Goal: Task Accomplishment & Management: Manage account settings

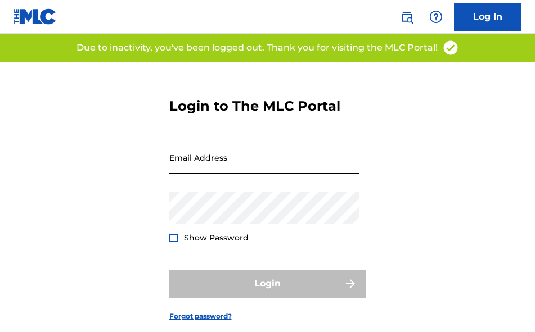
click at [268, 155] on input "Email Address" at bounding box center [264, 158] width 190 height 32
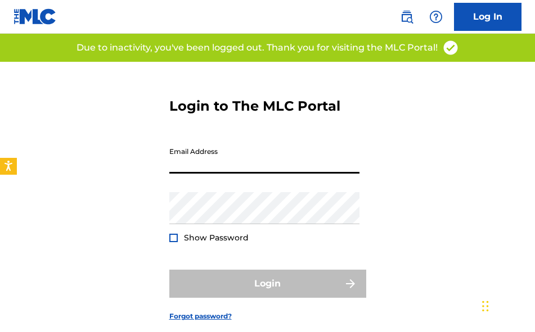
click at [255, 163] on input "Email Address" at bounding box center [264, 158] width 190 height 32
type input "[EMAIL_ADDRESS][DOMAIN_NAME]"
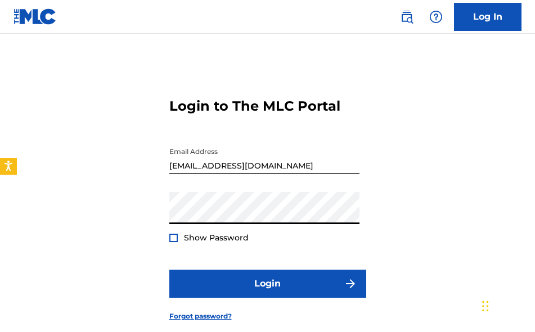
click at [172, 234] on div at bounding box center [173, 238] width 8 height 8
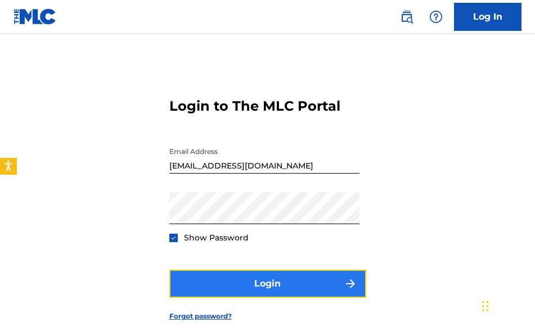
click at [224, 280] on button "Login" at bounding box center [267, 284] width 197 height 28
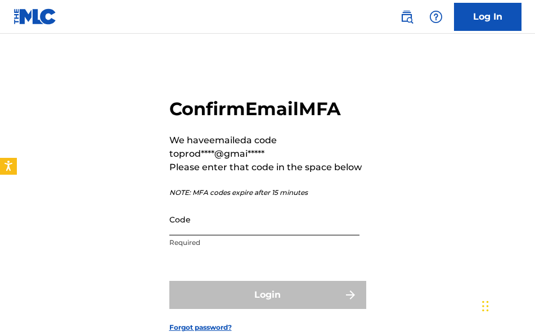
click at [233, 229] on input "Code" at bounding box center [264, 220] width 190 height 32
paste input "[URL][DOMAIN_NAME]"
type input "[URL][DOMAIN_NAME]"
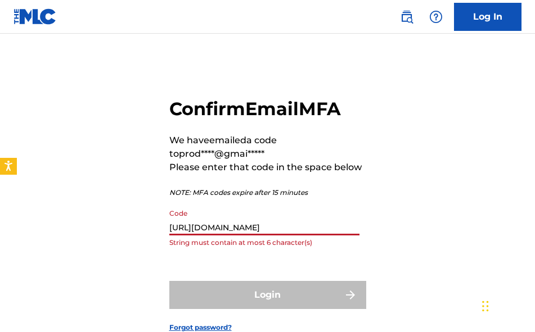
click at [243, 223] on input "[URL][DOMAIN_NAME]" at bounding box center [264, 220] width 190 height 32
click at [213, 226] on input "Code" at bounding box center [264, 220] width 190 height 32
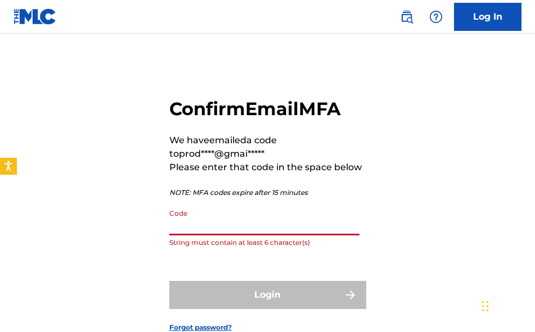
paste input "488771"
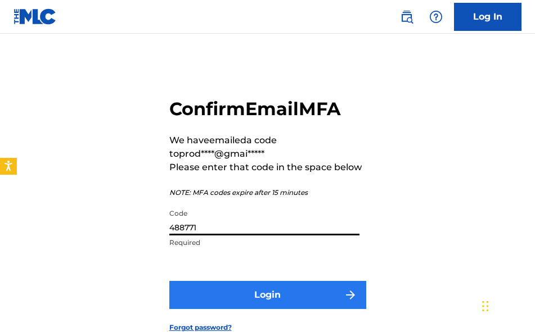
type input "488771"
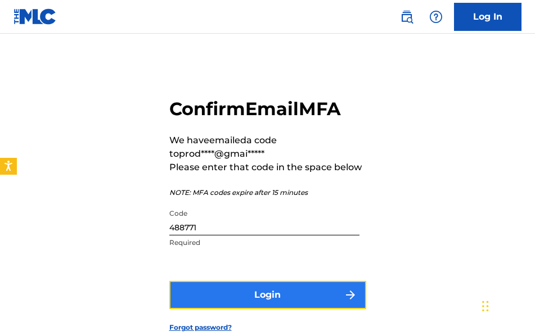
click at [244, 290] on button "Login" at bounding box center [267, 295] width 197 height 28
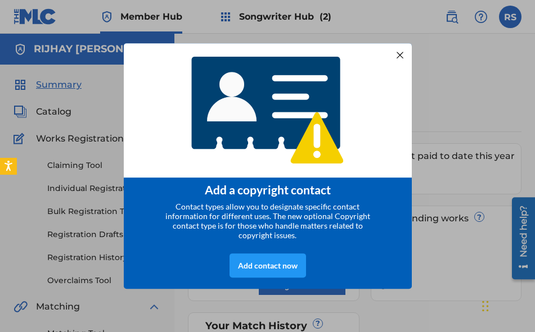
click at [401, 47] on div at bounding box center [399, 54] width 15 height 15
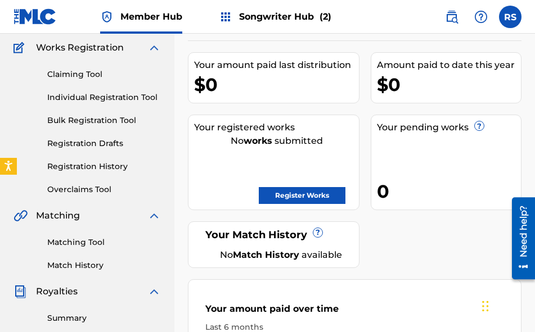
scroll to position [90, 0]
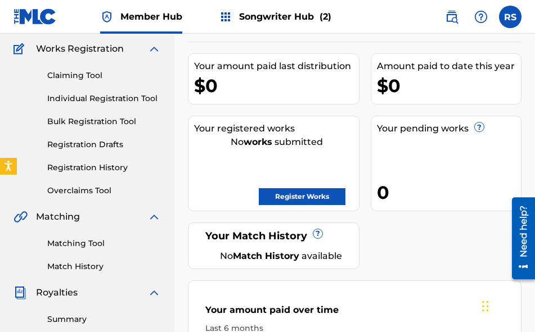
click at [283, 10] on span "Songwriter Hub (2)" at bounding box center [285, 16] width 92 height 13
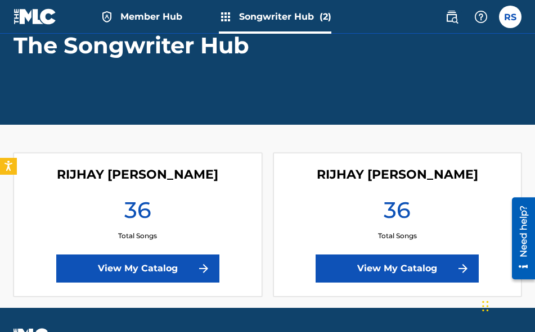
scroll to position [142, 0]
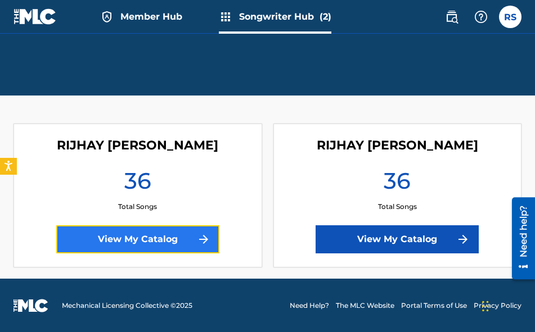
click at [173, 241] on link "View My Catalog" at bounding box center [137, 239] width 163 height 28
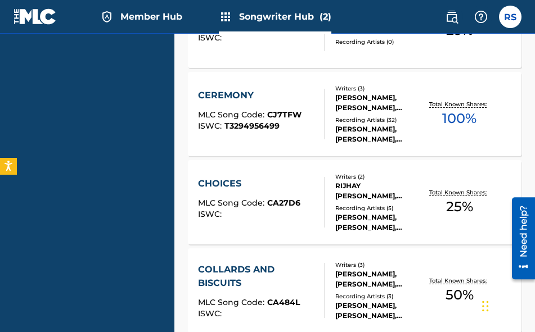
scroll to position [1024, 0]
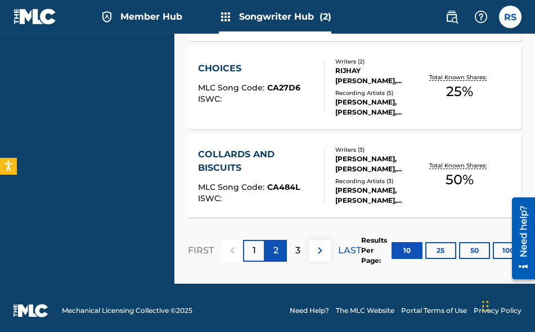
click at [277, 249] on p "2" at bounding box center [275, 250] width 5 height 13
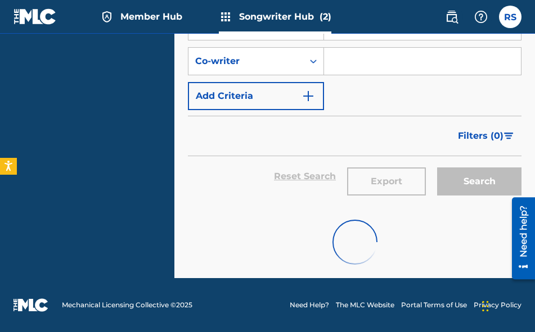
scroll to position [1142, 0]
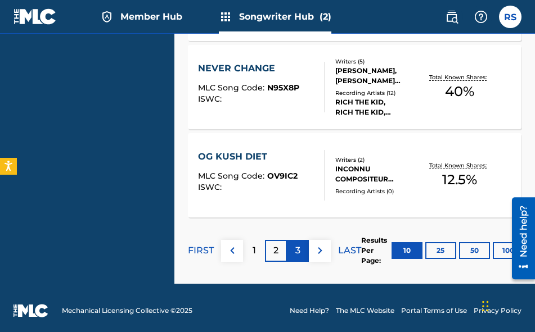
click at [294, 252] on div "3" at bounding box center [298, 251] width 22 height 22
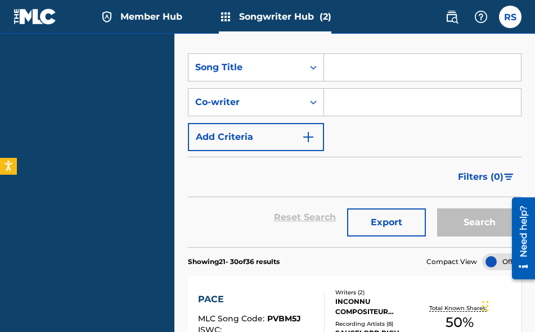
scroll to position [0, 0]
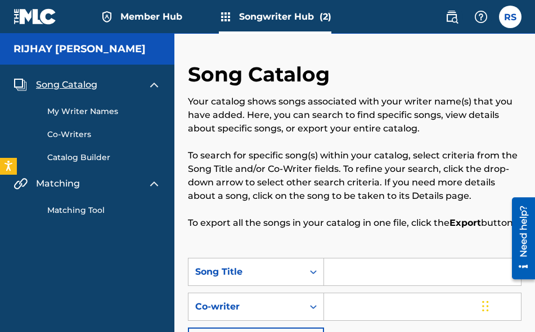
click at [136, 15] on span "Member Hub" at bounding box center [151, 16] width 62 height 13
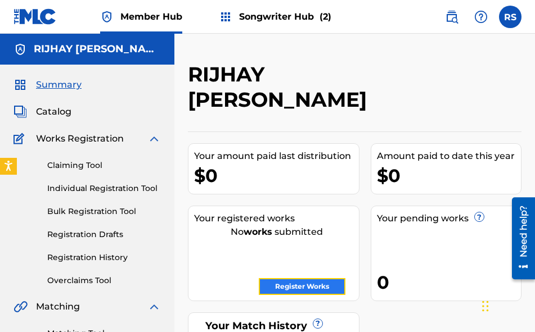
click at [288, 281] on link "Register Works" at bounding box center [302, 286] width 87 height 17
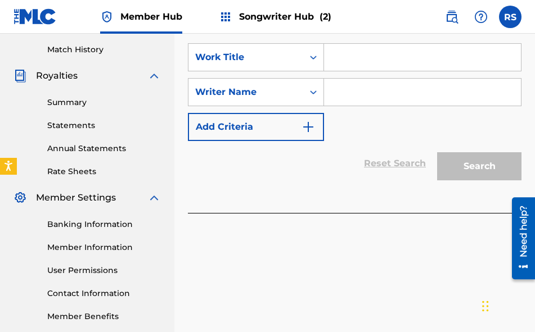
scroll to position [308, 0]
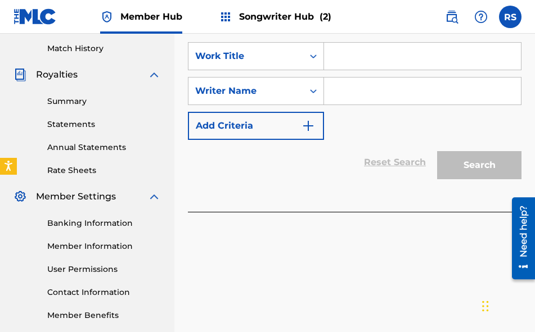
click at [352, 65] on input "Search Form" at bounding box center [422, 56] width 197 height 27
click at [315, 58] on icon "Search Form" at bounding box center [313, 56] width 11 height 11
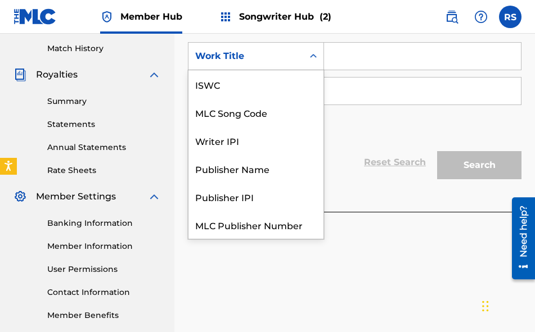
scroll to position [28, 0]
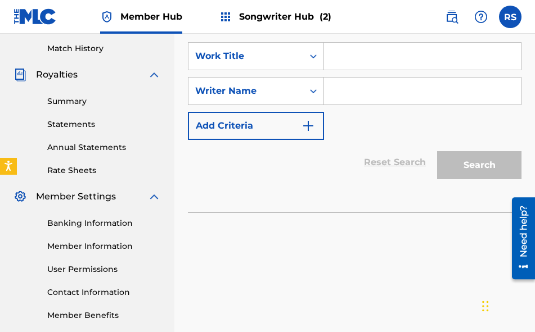
click at [353, 55] on input "Search Form" at bounding box center [422, 56] width 197 height 27
click at [100, 124] on link "Statements" at bounding box center [104, 125] width 114 height 12
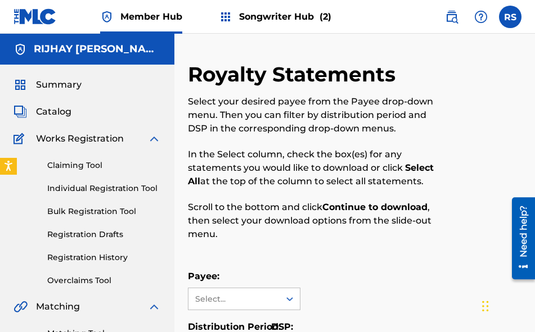
click at [40, 6] on link at bounding box center [34, 16] width 43 height 33
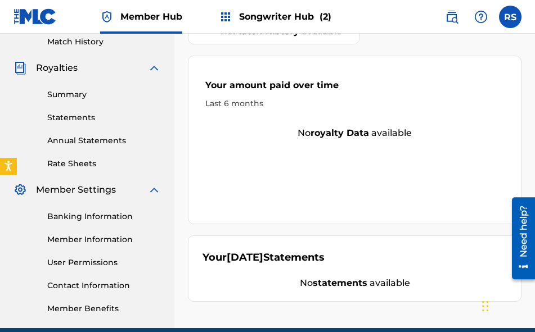
scroll to position [319, 0]
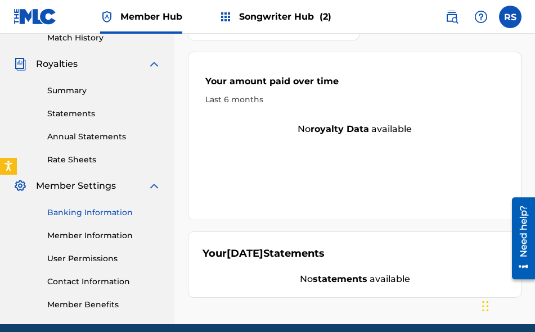
click at [86, 213] on link "Banking Information" at bounding box center [104, 213] width 114 height 12
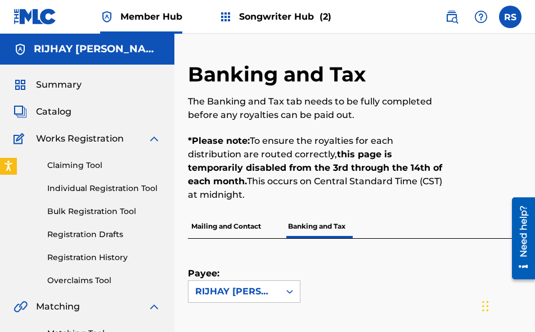
click at [240, 12] on span "Songwriter Hub (2)" at bounding box center [285, 16] width 92 height 13
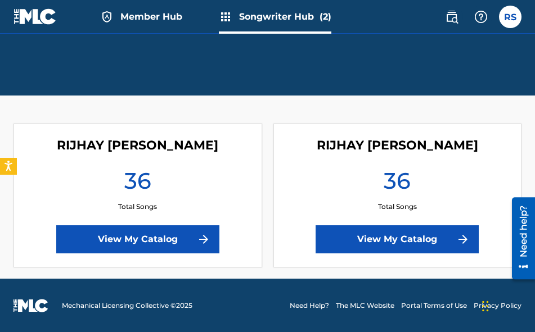
scroll to position [131, 0]
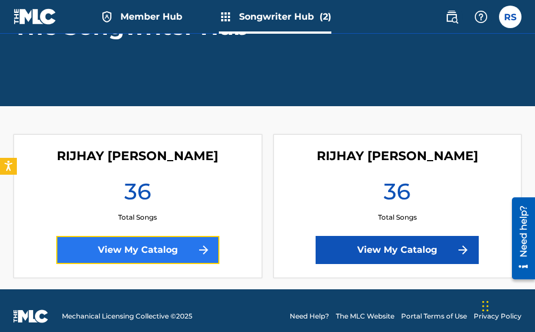
click at [170, 250] on link "View My Catalog" at bounding box center [137, 250] width 163 height 28
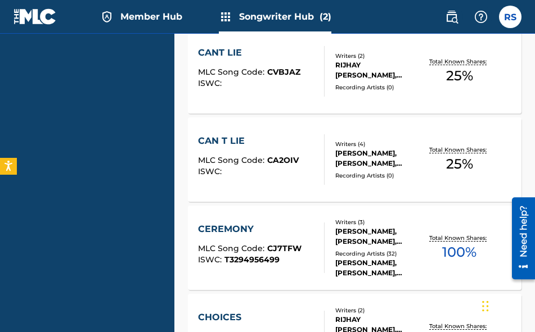
scroll to position [883, 0]
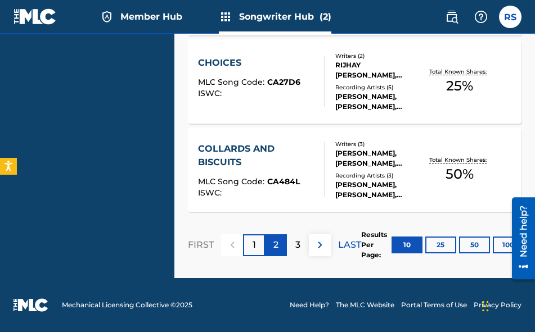
click at [280, 246] on div "2" at bounding box center [276, 245] width 22 height 22
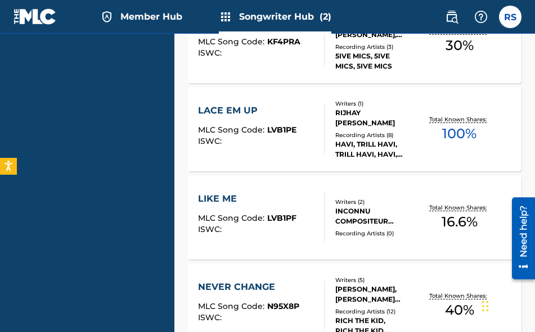
scroll to position [1148, 0]
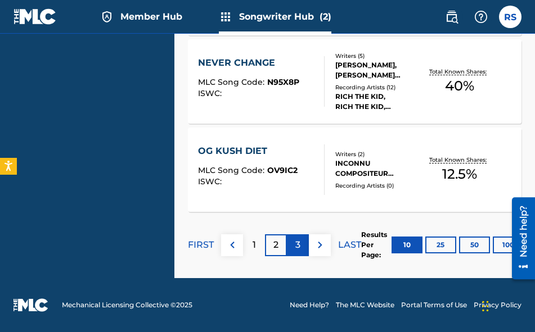
click at [297, 245] on p "3" at bounding box center [297, 244] width 5 height 13
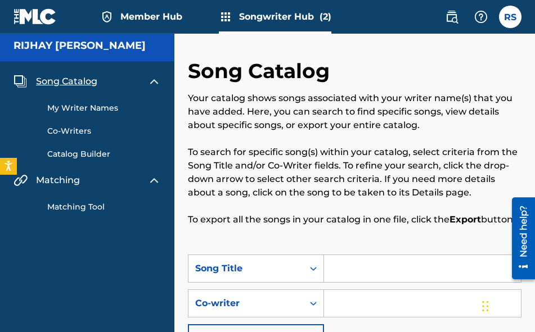
scroll to position [0, 0]
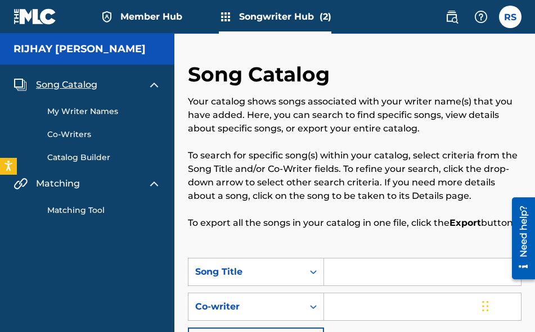
click at [25, 20] on img at bounding box center [34, 16] width 43 height 16
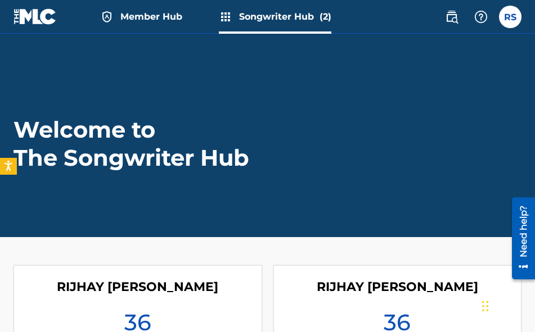
click at [161, 16] on span "Member Hub" at bounding box center [151, 16] width 62 height 13
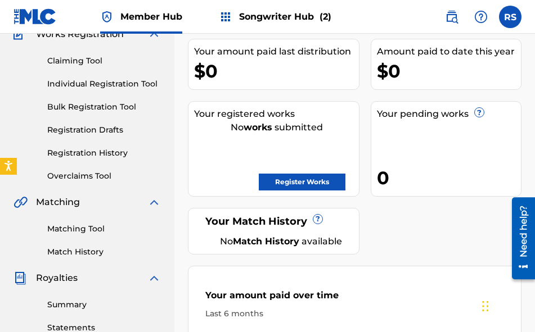
scroll to position [102, 0]
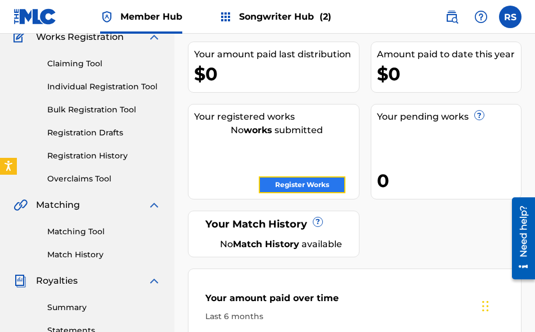
click at [291, 180] on link "Register Works" at bounding box center [302, 185] width 87 height 17
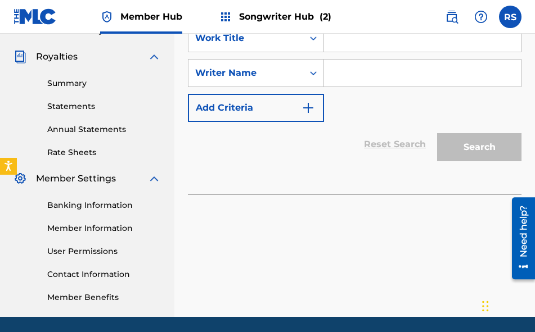
scroll to position [268, 0]
